Goal: Task Accomplishment & Management: Manage account settings

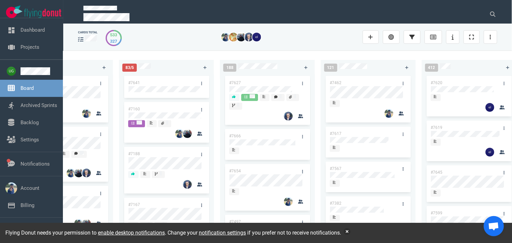
scroll to position [0, 466]
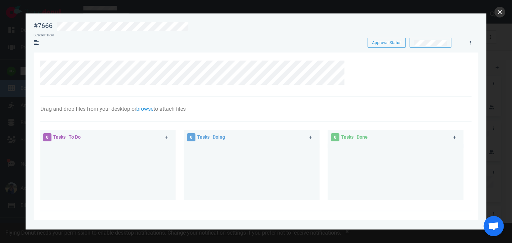
click at [498, 12] on button "close" at bounding box center [500, 12] width 11 height 11
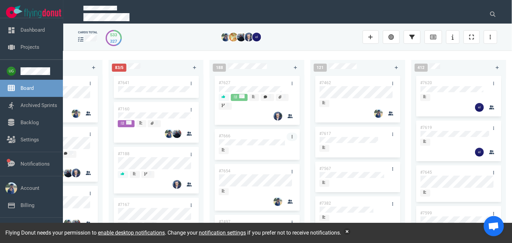
click at [292, 135] on icon at bounding box center [292, 137] width 1 height 4
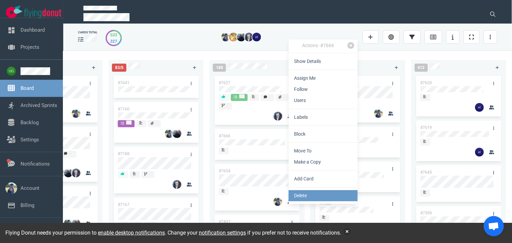
click at [293, 195] on link "Delete" at bounding box center [323, 195] width 69 height 11
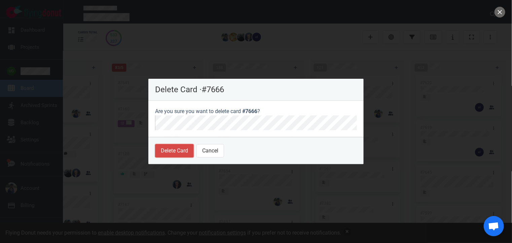
click at [184, 149] on button "Delete Card" at bounding box center [174, 150] width 39 height 13
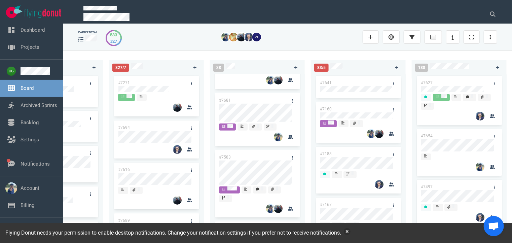
scroll to position [148, 0]
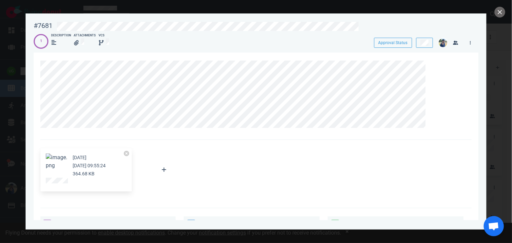
click at [43, 26] on div "#7681" at bounding box center [43, 26] width 19 height 8
copy div "#7681"
click at [469, 42] on link at bounding box center [470, 42] width 11 height 8
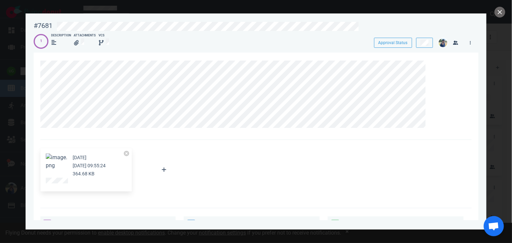
click at [421, 35] on div at bounding box center [422, 41] width 21 height 15
click at [421, 38] on button at bounding box center [424, 43] width 17 height 10
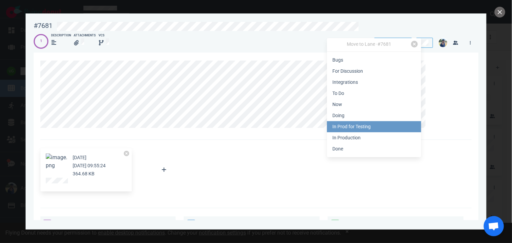
click at [379, 130] on link "In Prod for Testing" at bounding box center [374, 126] width 94 height 11
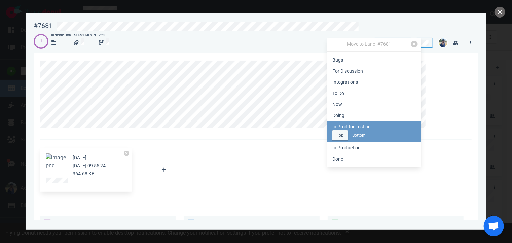
click at [341, 137] on button "Top" at bounding box center [339, 135] width 15 height 10
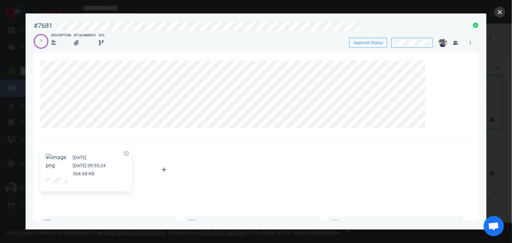
click at [497, 14] on button "close" at bounding box center [500, 12] width 11 height 11
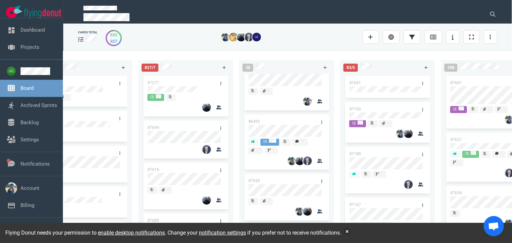
scroll to position [12, 0]
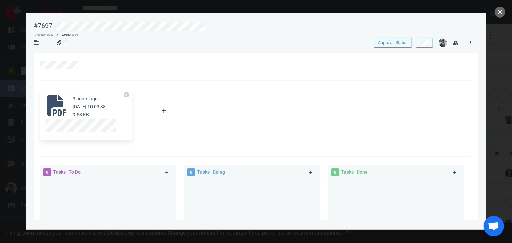
click at [40, 26] on div "#7697" at bounding box center [43, 26] width 19 height 8
copy div "#7697"
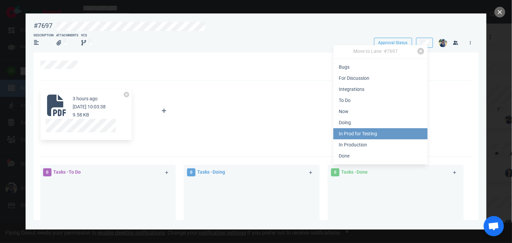
click at [381, 131] on link "In Prod for Testing" at bounding box center [380, 133] width 94 height 11
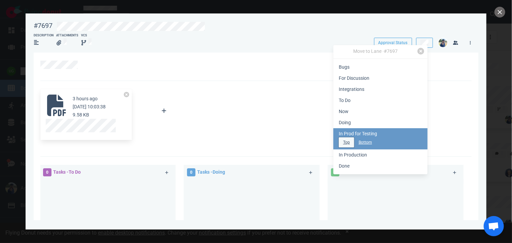
click at [347, 144] on button "Top" at bounding box center [346, 142] width 15 height 10
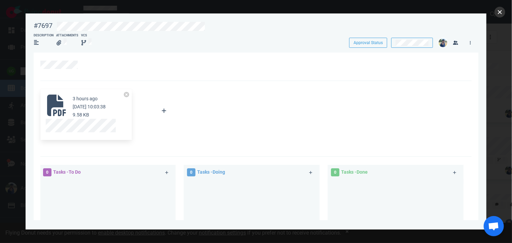
click at [499, 11] on button "close" at bounding box center [500, 12] width 11 height 11
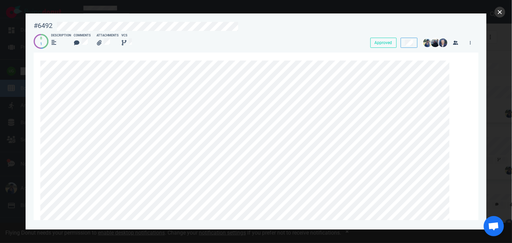
click at [498, 13] on button "close" at bounding box center [500, 12] width 11 height 11
click at [499, 11] on button "close" at bounding box center [500, 12] width 11 height 11
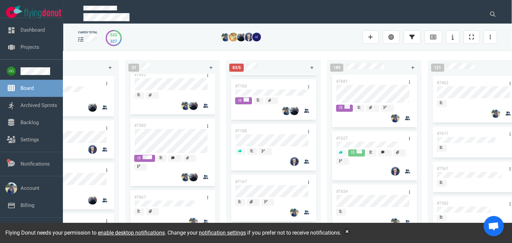
scroll to position [68, 0]
